Goal: Information Seeking & Learning: Learn about a topic

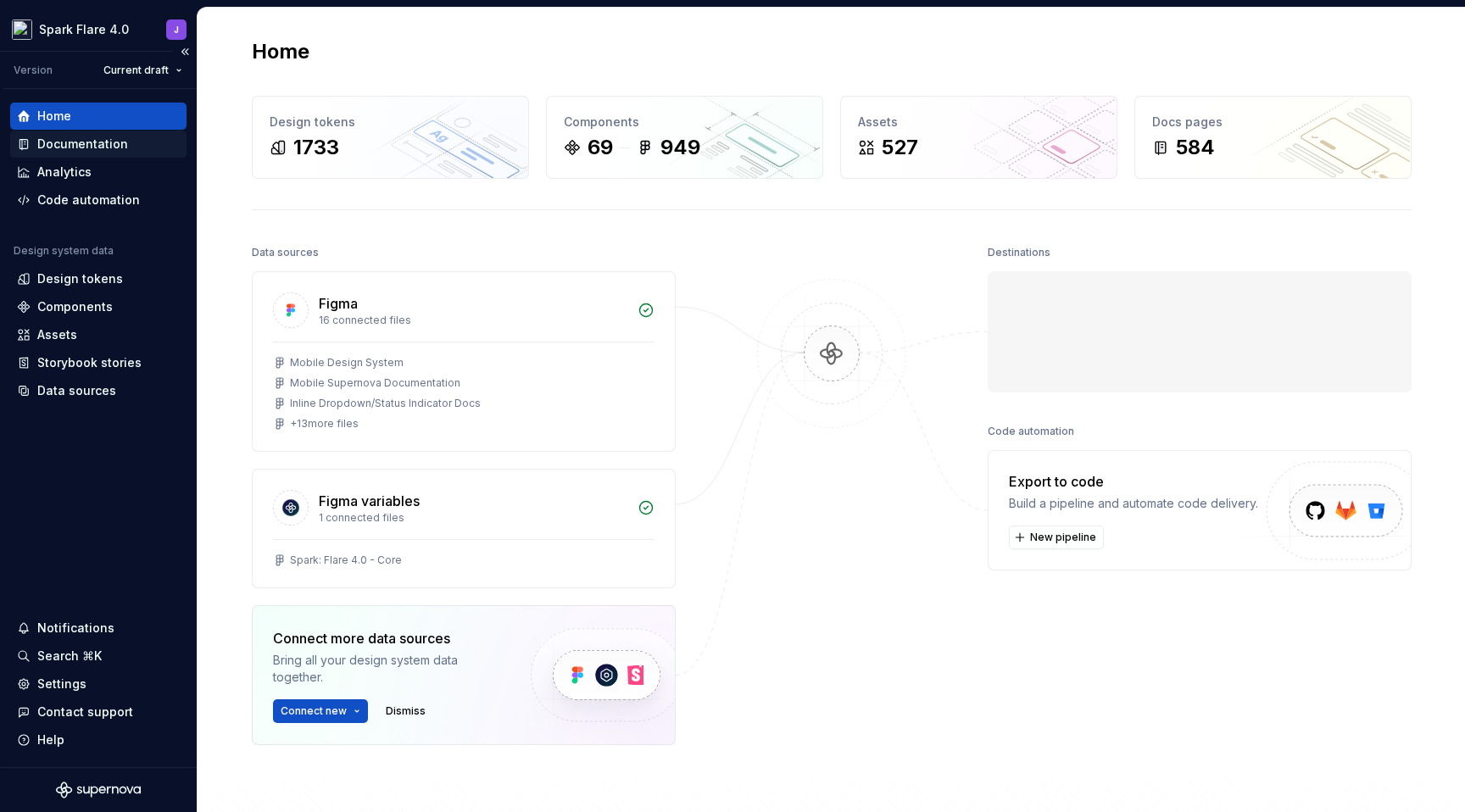
click at [133, 156] on div "Documentation" at bounding box center [98, 143] width 177 height 27
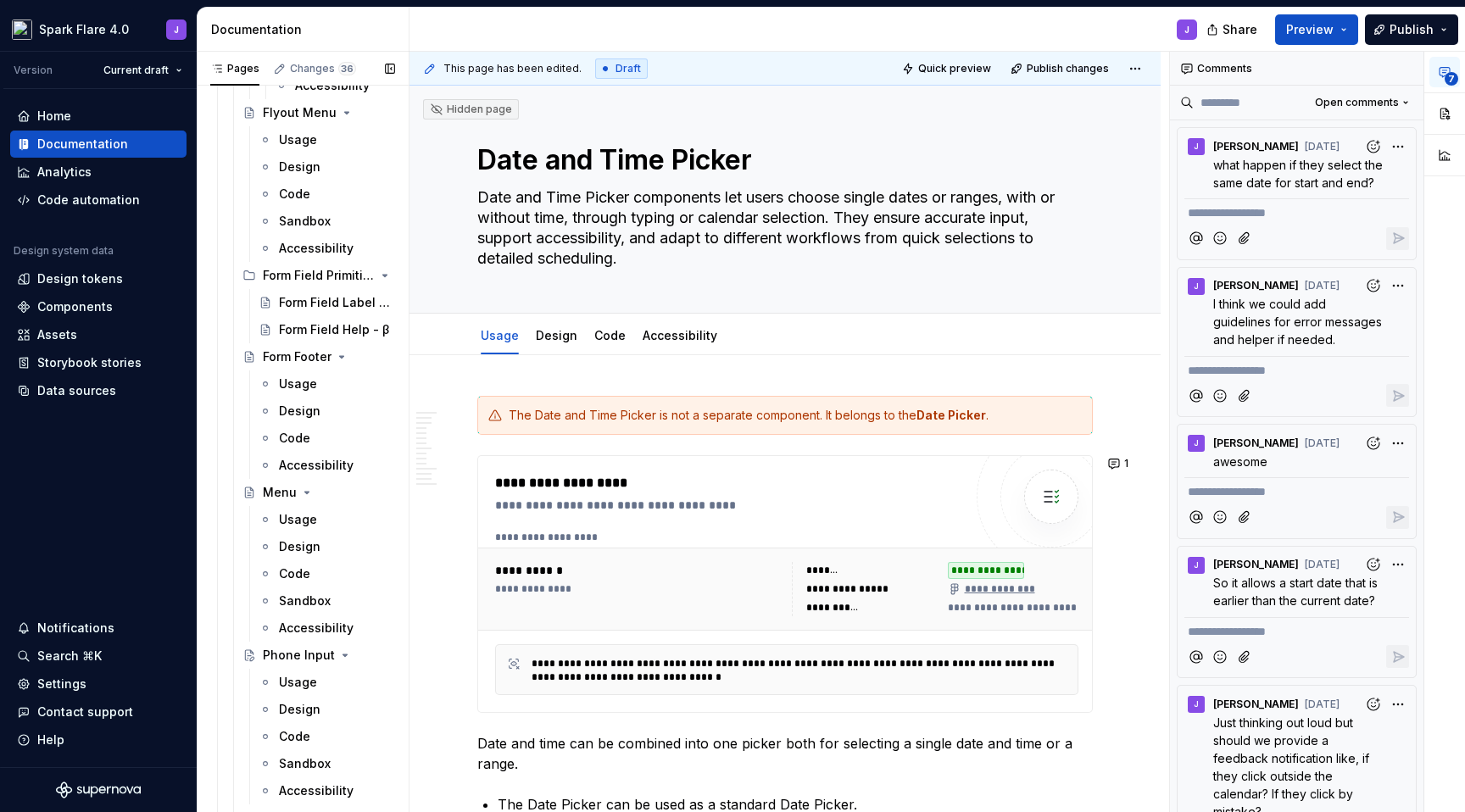
scroll to position [2578, 0]
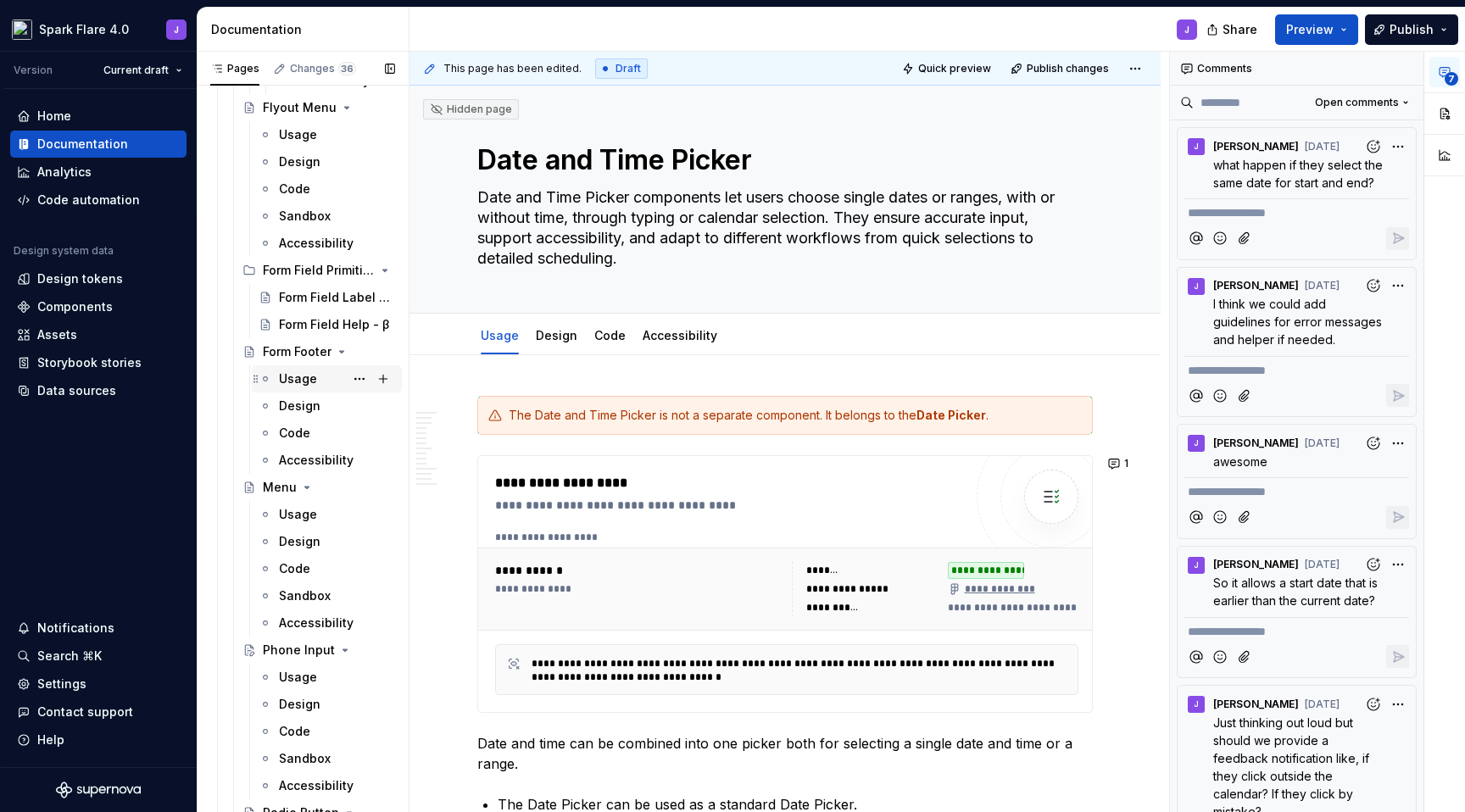
click at [307, 380] on div "Usage" at bounding box center [298, 379] width 38 height 17
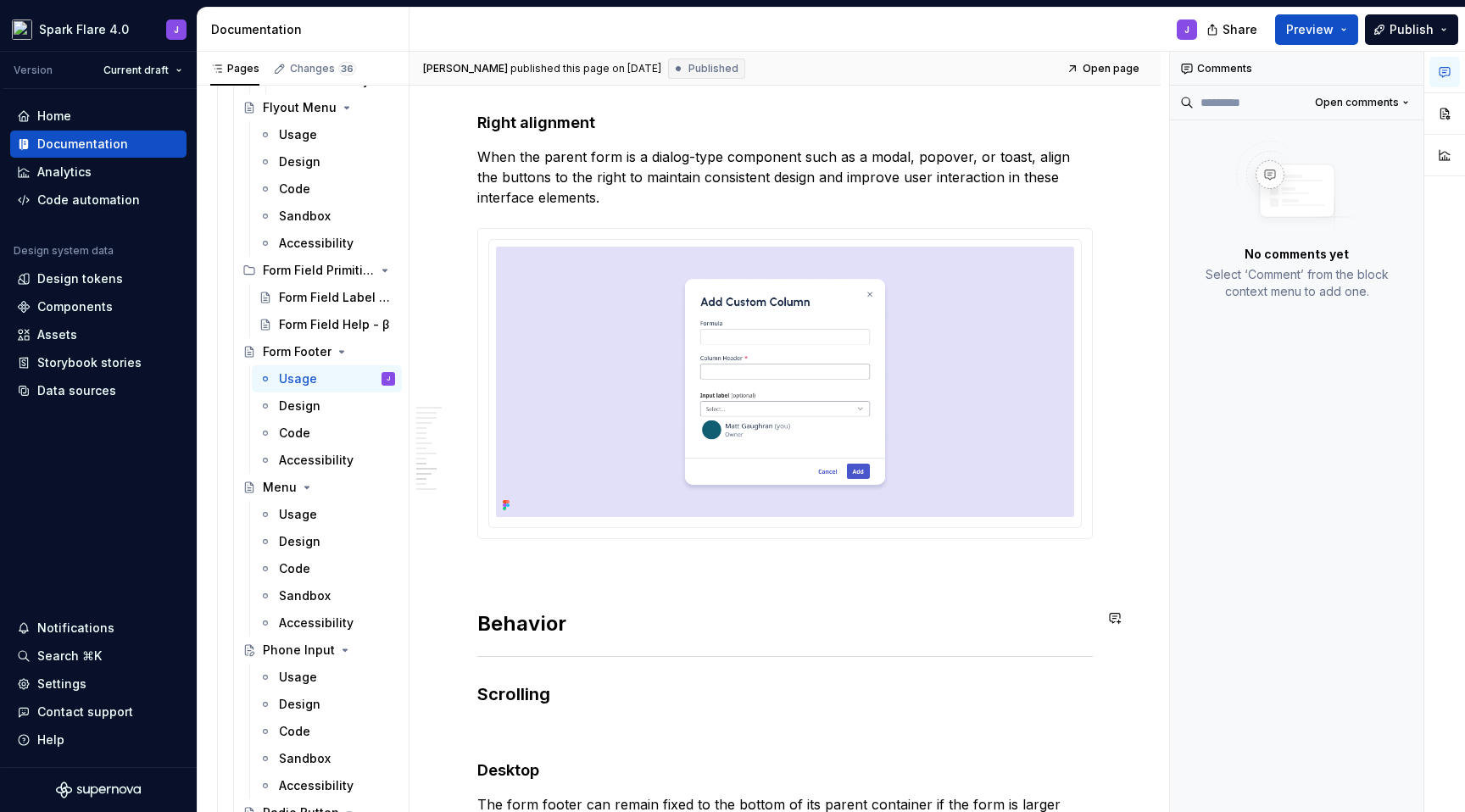
scroll to position [5789, 0]
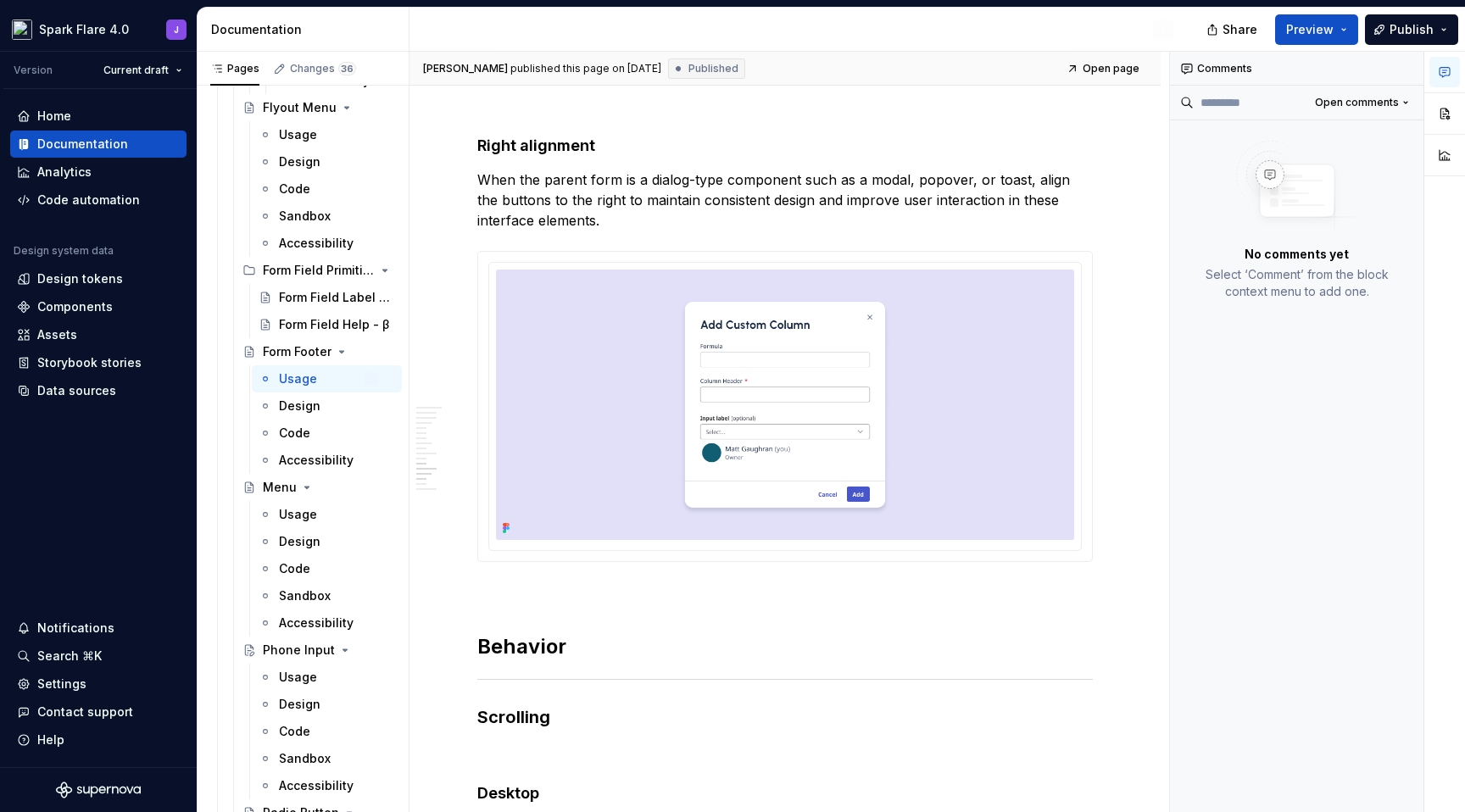
type textarea "*"
